Goal: Check status: Check status

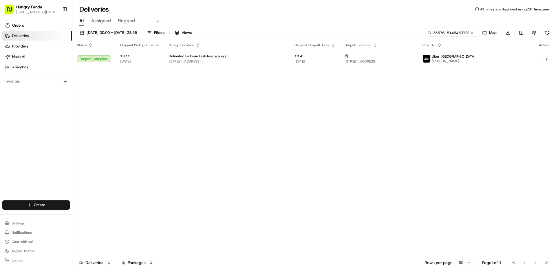
click at [473, 33] on button at bounding box center [472, 33] width 6 height 6
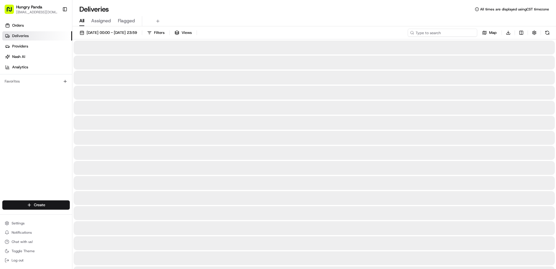
paste input "9350624185253783401303"
click at [459, 33] on input at bounding box center [441, 33] width 69 height 8
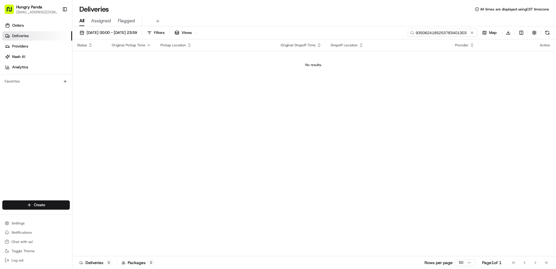
click at [417, 34] on input "9350624185253783401303" at bounding box center [441, 33] width 69 height 8
type input "9350624185253783401303"
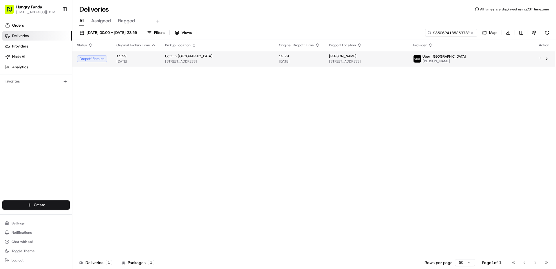
click at [482, 54] on td "Uber Australia [PERSON_NAME]" at bounding box center [470, 59] width 125 height 16
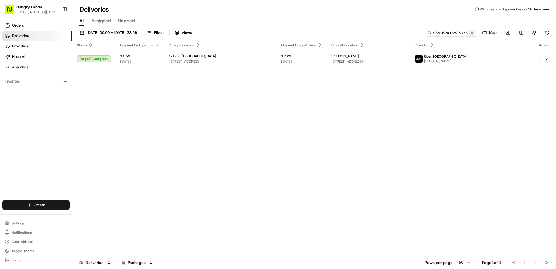
click at [469, 33] on button at bounding box center [472, 33] width 6 height 6
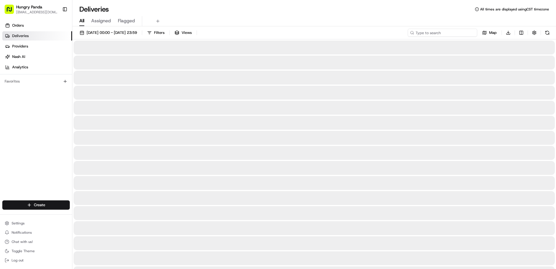
click at [464, 32] on input at bounding box center [441, 33] width 69 height 8
paste input "2910675765153742091851"
type input "2910675765153742091851"
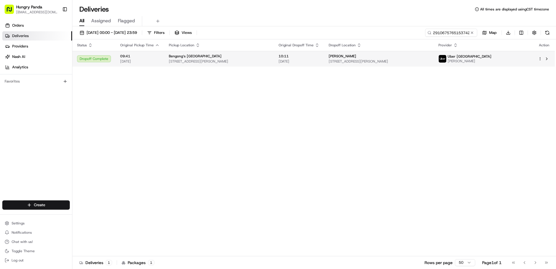
click at [492, 54] on td "Uber Australia [PERSON_NAME]" at bounding box center [483, 59] width 100 height 16
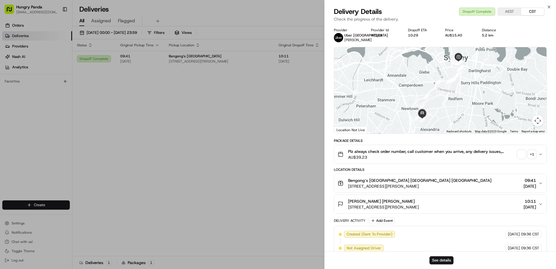
click at [535, 153] on div "+ 1" at bounding box center [532, 154] width 8 height 8
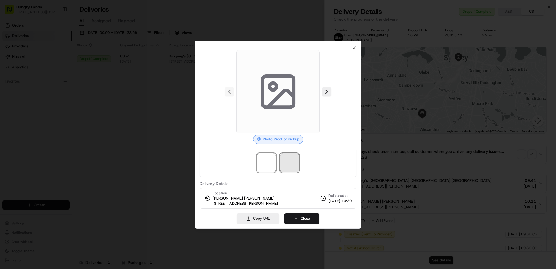
click at [282, 164] on span at bounding box center [289, 162] width 19 height 19
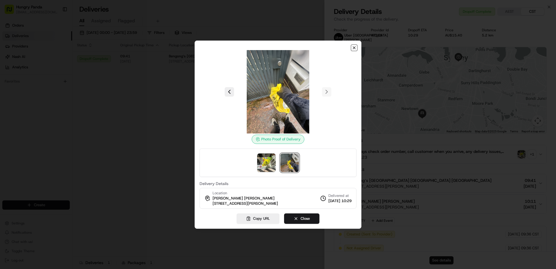
click at [353, 50] on icon "button" at bounding box center [354, 47] width 5 height 5
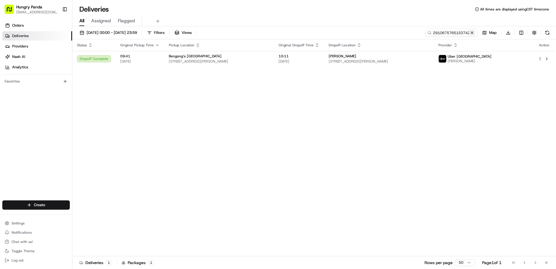
click at [473, 33] on button at bounding box center [472, 33] width 6 height 6
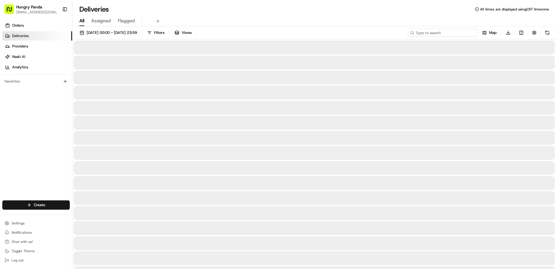
click at [464, 33] on input at bounding box center [441, 33] width 69 height 8
paste input "445964591575771546338"
type input "445964591575771546338"
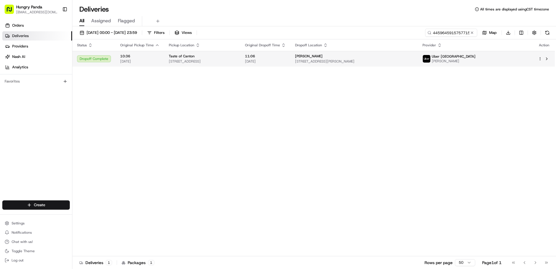
click at [475, 63] on span "[PERSON_NAME]" at bounding box center [453, 61] width 44 height 5
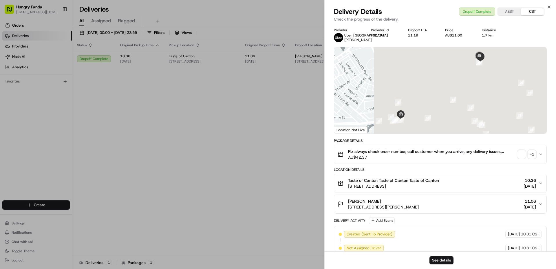
drag, startPoint x: 539, startPoint y: 152, endPoint x: 530, endPoint y: 155, distance: 8.4
click at [536, 153] on button "Plz always check order number, call customer when you arrive, any delivery issu…" at bounding box center [440, 154] width 212 height 19
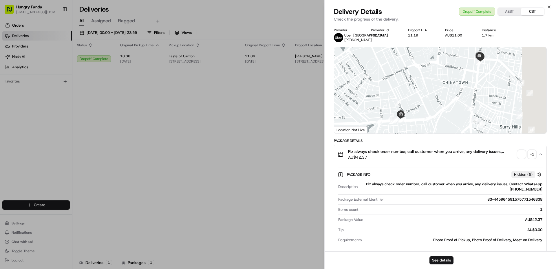
click at [529, 155] on div "+ 1" at bounding box center [532, 154] width 8 height 8
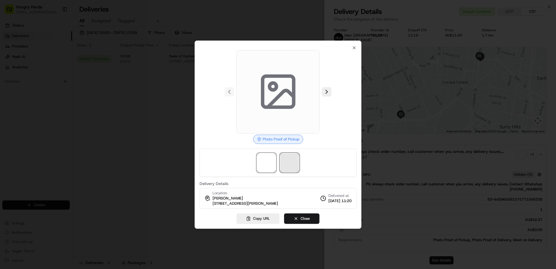
click at [286, 161] on span at bounding box center [289, 162] width 19 height 19
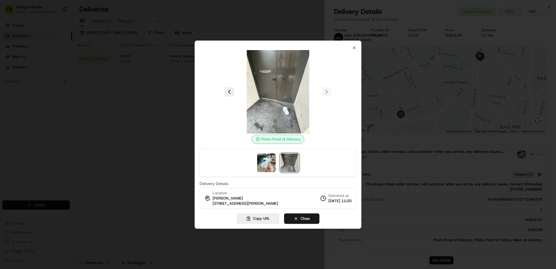
click at [217, 90] on div at bounding box center [277, 91] width 157 height 83
click at [354, 49] on icon "button" at bounding box center [354, 47] width 5 height 5
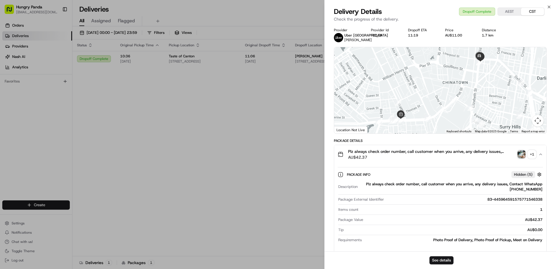
drag, startPoint x: 229, startPoint y: 113, endPoint x: 429, endPoint y: 46, distance: 210.7
click at [236, 110] on div at bounding box center [278, 134] width 556 height 269
drag, startPoint x: 247, startPoint y: 81, endPoint x: 394, endPoint y: 56, distance: 148.6
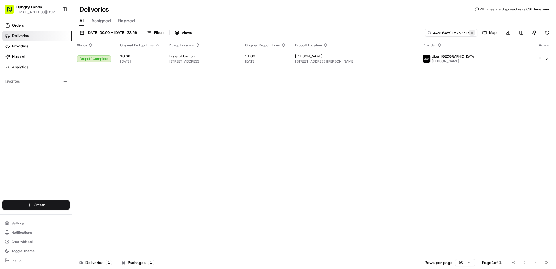
drag, startPoint x: 472, startPoint y: 33, endPoint x: 468, endPoint y: 33, distance: 3.8
click at [471, 33] on button at bounding box center [472, 33] width 6 height 6
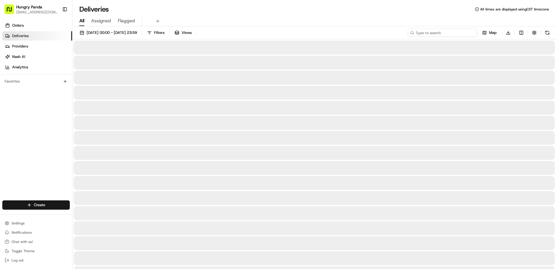
click at [466, 33] on input at bounding box center [441, 33] width 69 height 8
paste input "196565400545174723593"
type input "196565400545174723593"
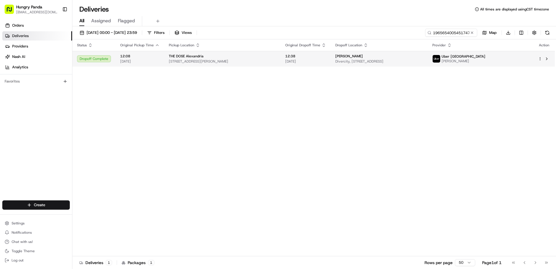
click at [423, 54] on div "[PERSON_NAME]" at bounding box center [379, 56] width 88 height 5
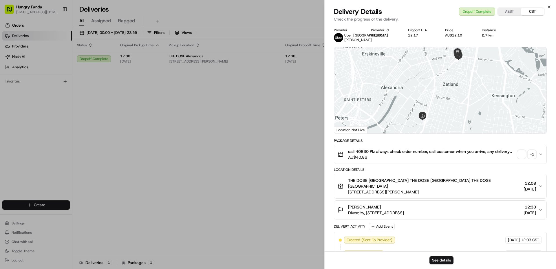
click at [531, 155] on div "+ 1" at bounding box center [532, 154] width 8 height 8
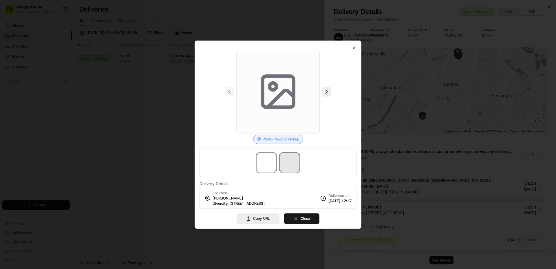
click at [285, 163] on span at bounding box center [289, 162] width 19 height 19
